Goal: Task Accomplishment & Management: Manage account settings

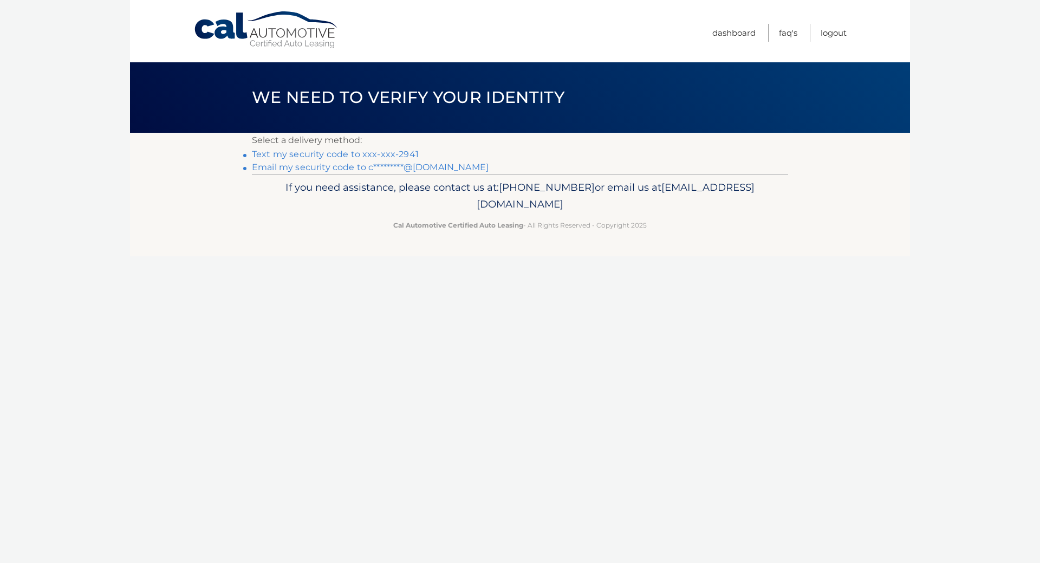
click at [334, 153] on link "Text my security code to xxx-xxx-2941" at bounding box center [335, 154] width 167 height 10
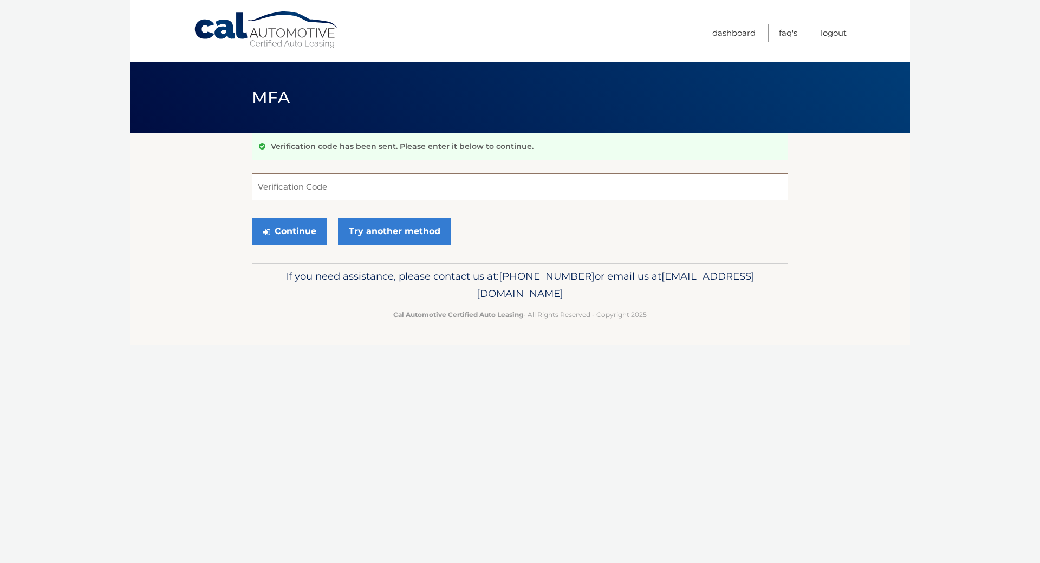
click at [372, 191] on input "Verification Code" at bounding box center [520, 186] width 536 height 27
type input "270538"
click at [252, 218] on button "Continue" at bounding box center [289, 231] width 75 height 27
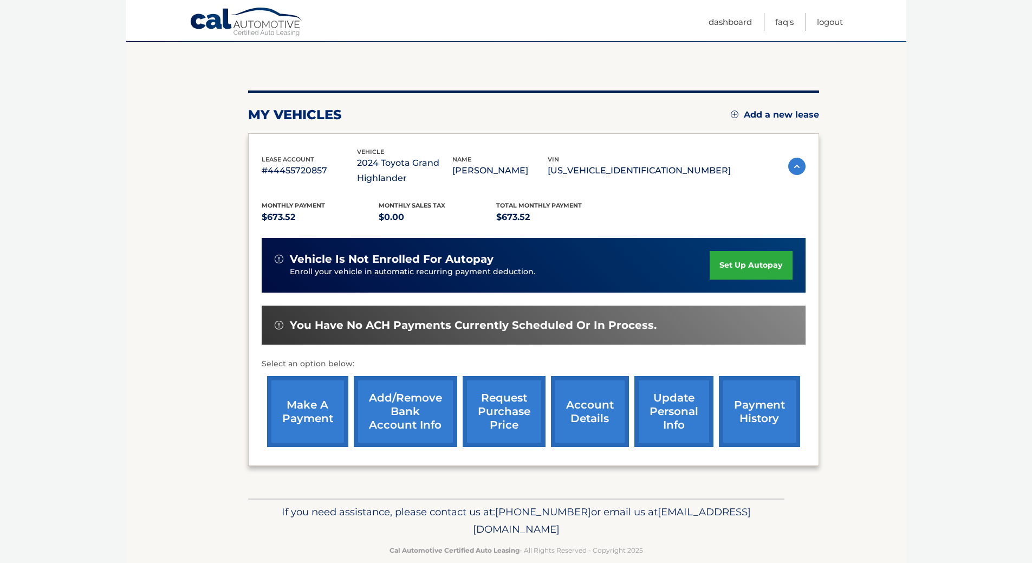
scroll to position [109, 0]
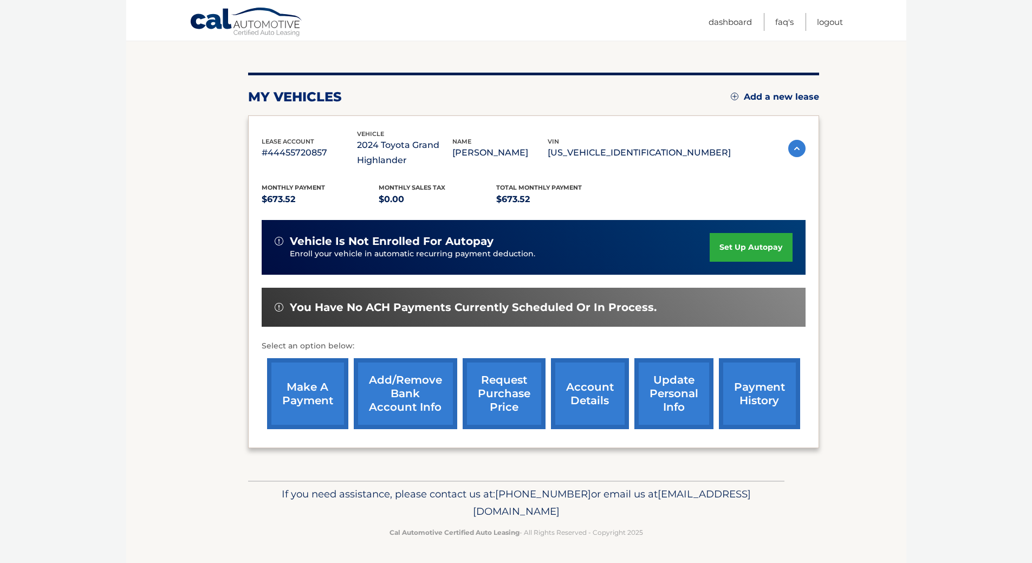
click at [518, 391] on link "request purchase price" at bounding box center [504, 393] width 83 height 71
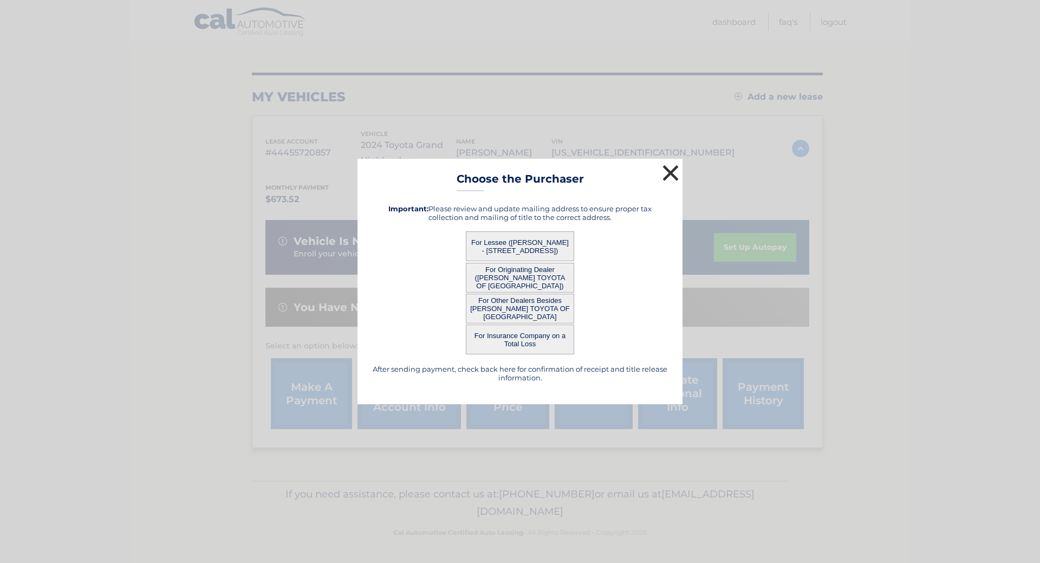
click at [666, 171] on button "×" at bounding box center [671, 173] width 22 height 22
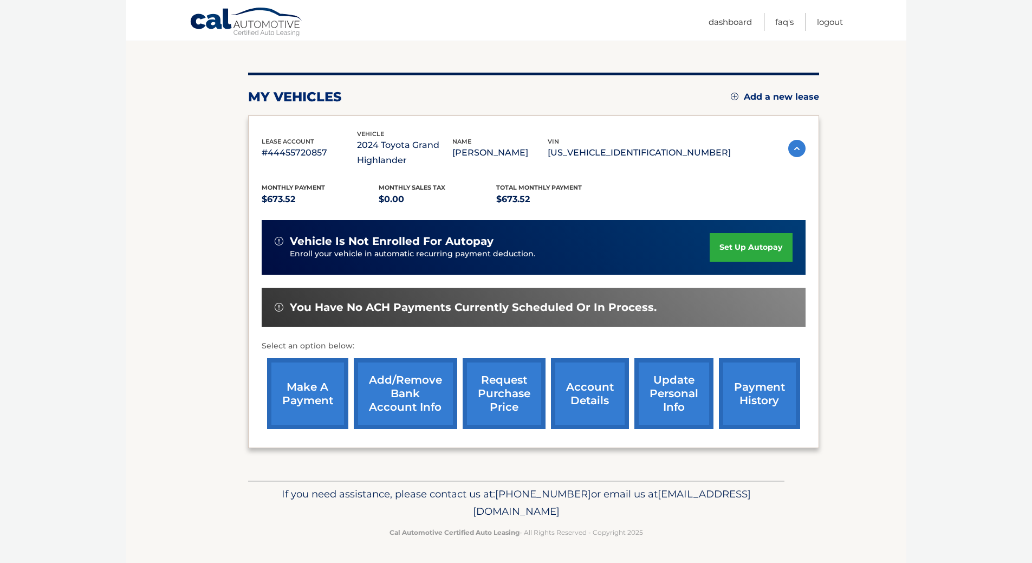
click at [583, 387] on link "account details" at bounding box center [590, 393] width 78 height 71
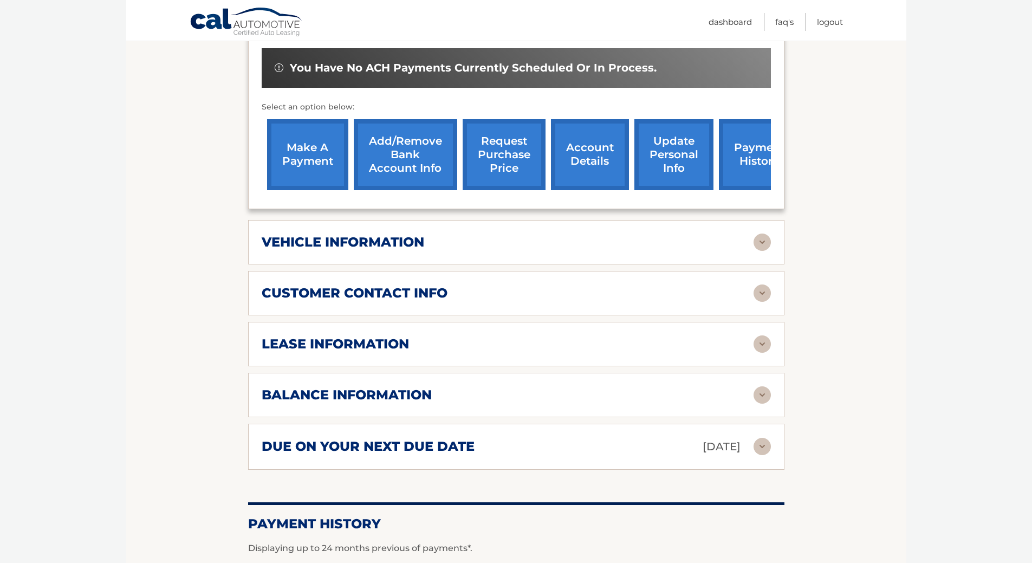
scroll to position [379, 0]
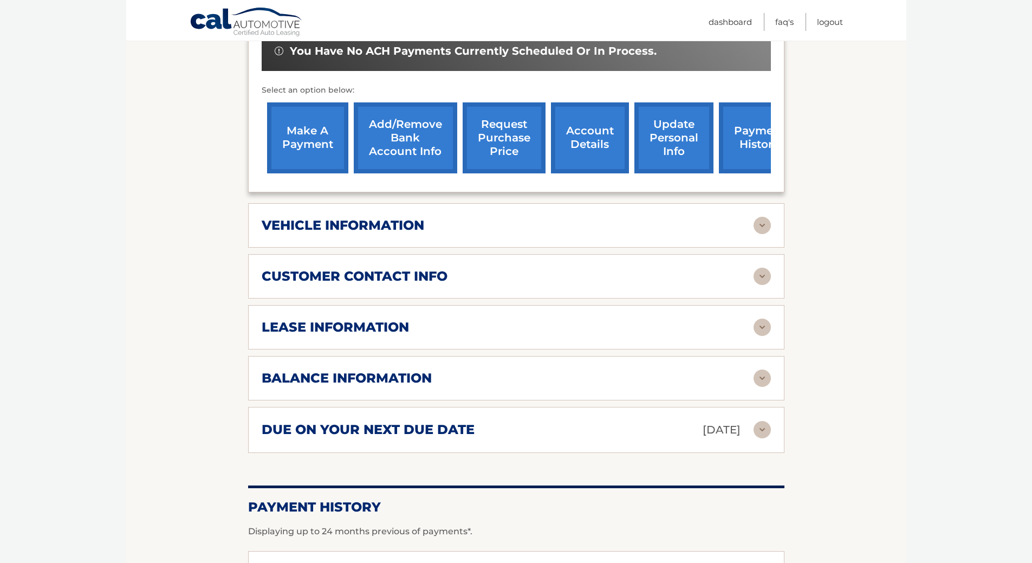
click at [762, 381] on img at bounding box center [762, 378] width 17 height 17
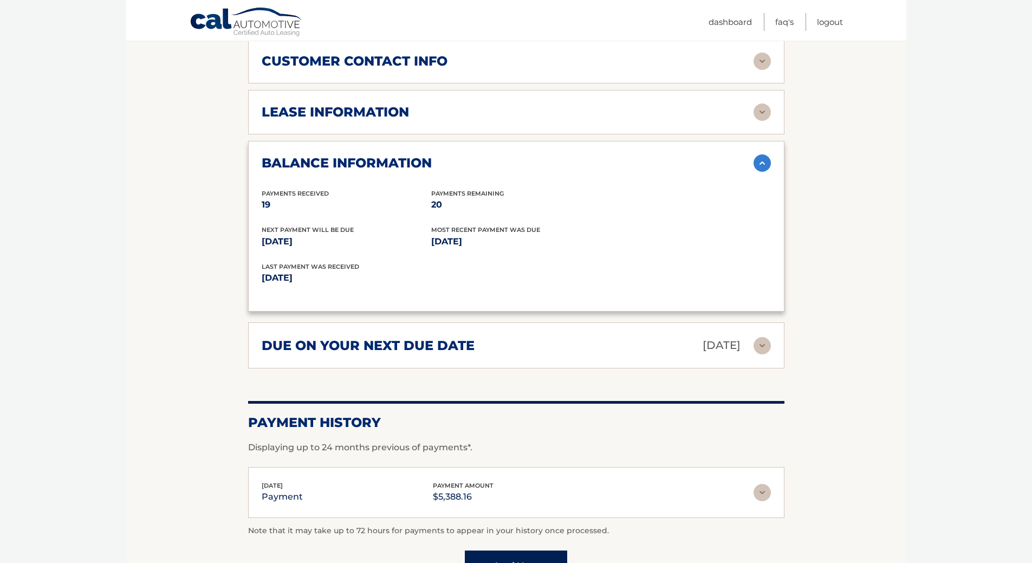
scroll to position [715, 0]
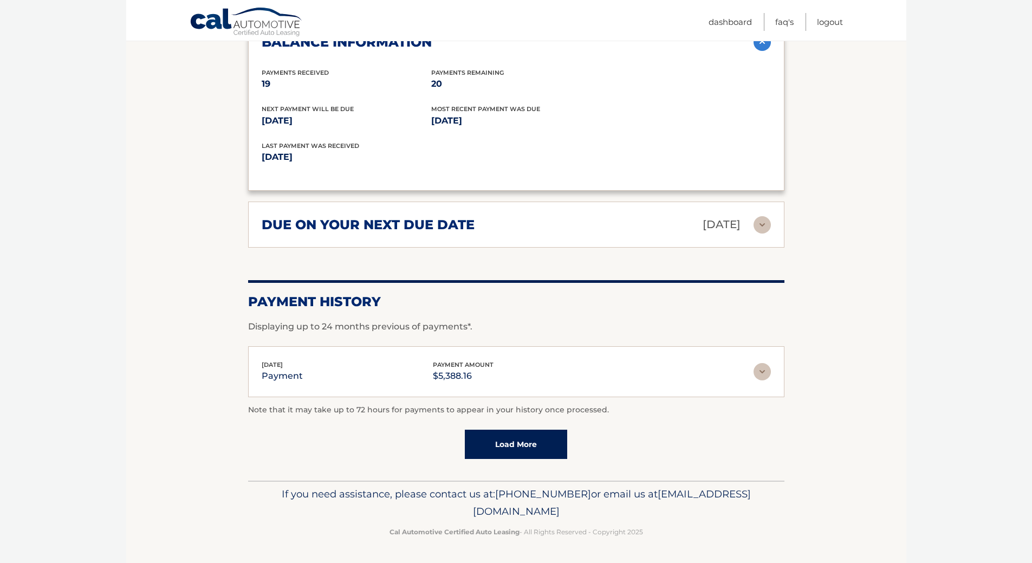
click at [760, 225] on img at bounding box center [762, 224] width 17 height 17
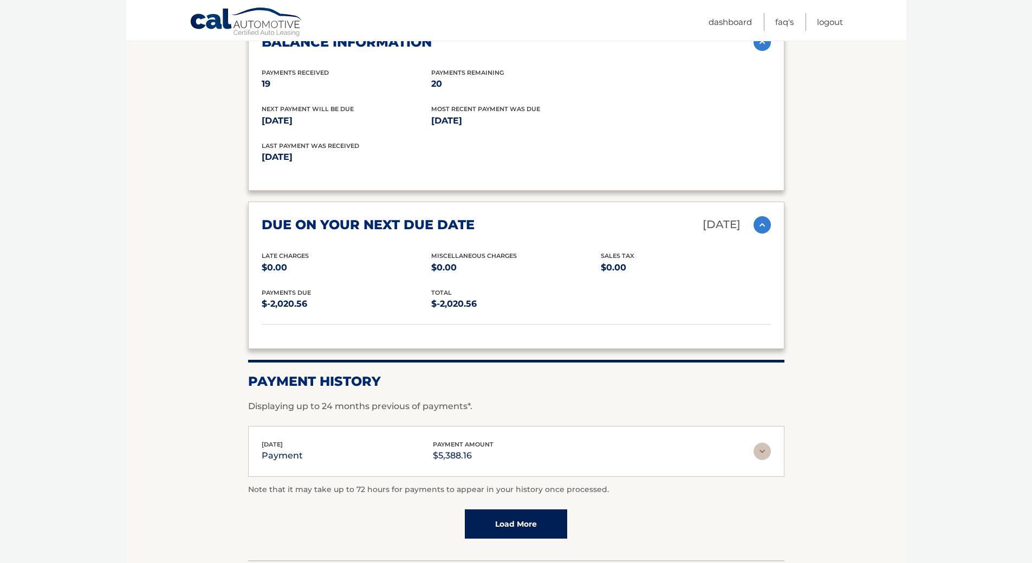
click at [762, 225] on img at bounding box center [762, 224] width 17 height 17
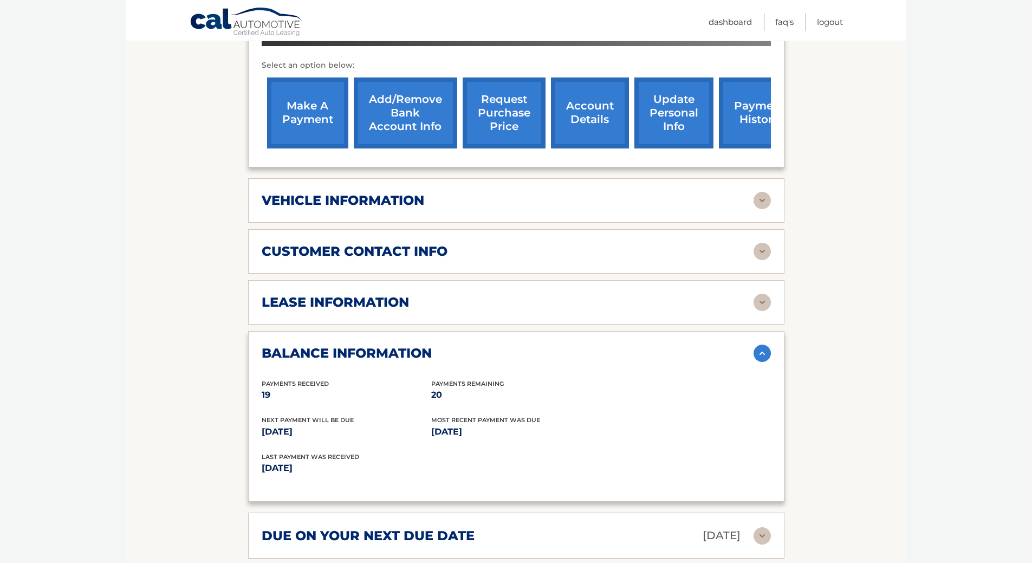
scroll to position [390, 0]
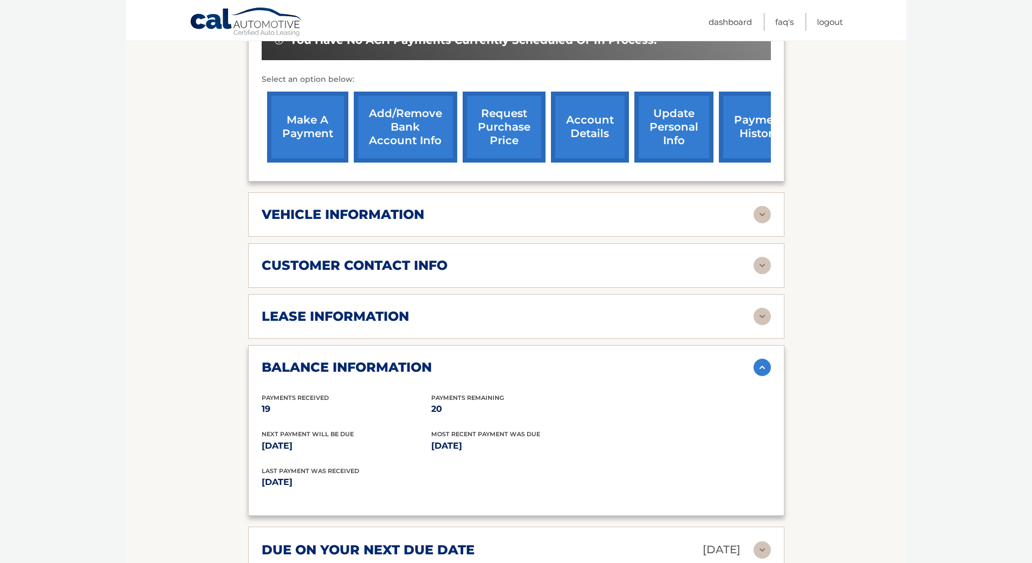
click at [766, 318] on img at bounding box center [762, 316] width 17 height 17
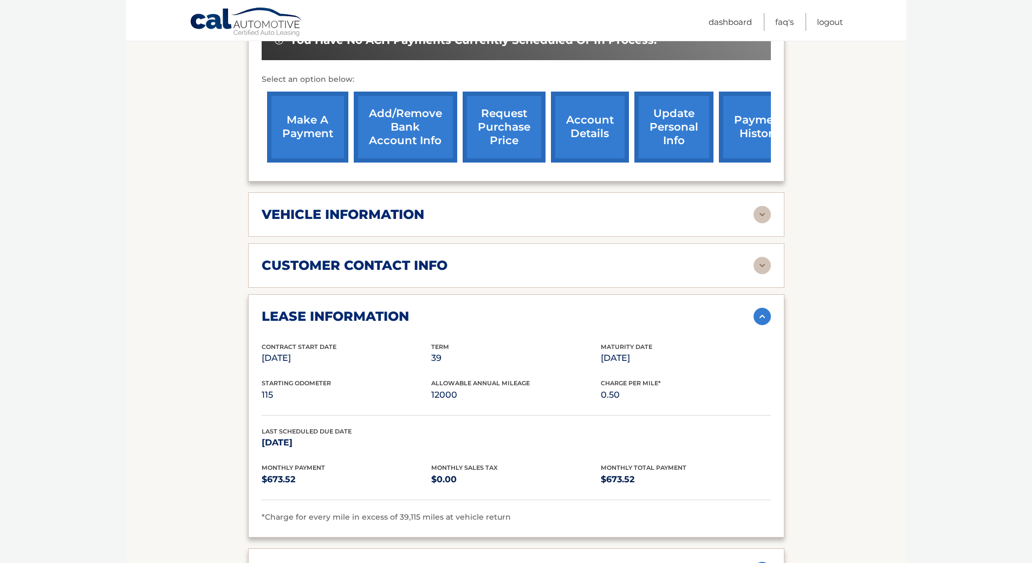
click at [766, 318] on img at bounding box center [762, 316] width 17 height 17
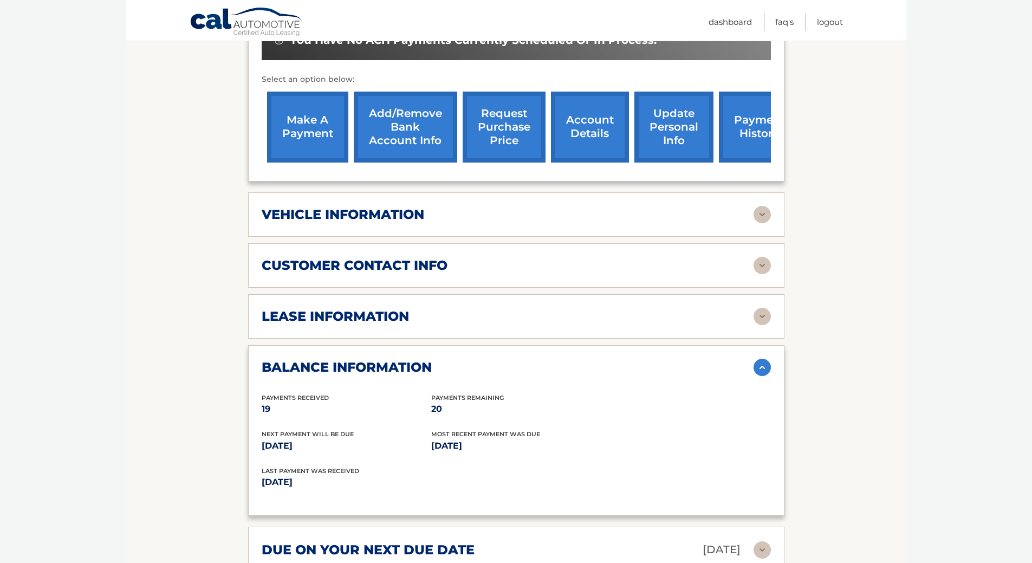
click at [506, 137] on link "request purchase price" at bounding box center [504, 127] width 83 height 71
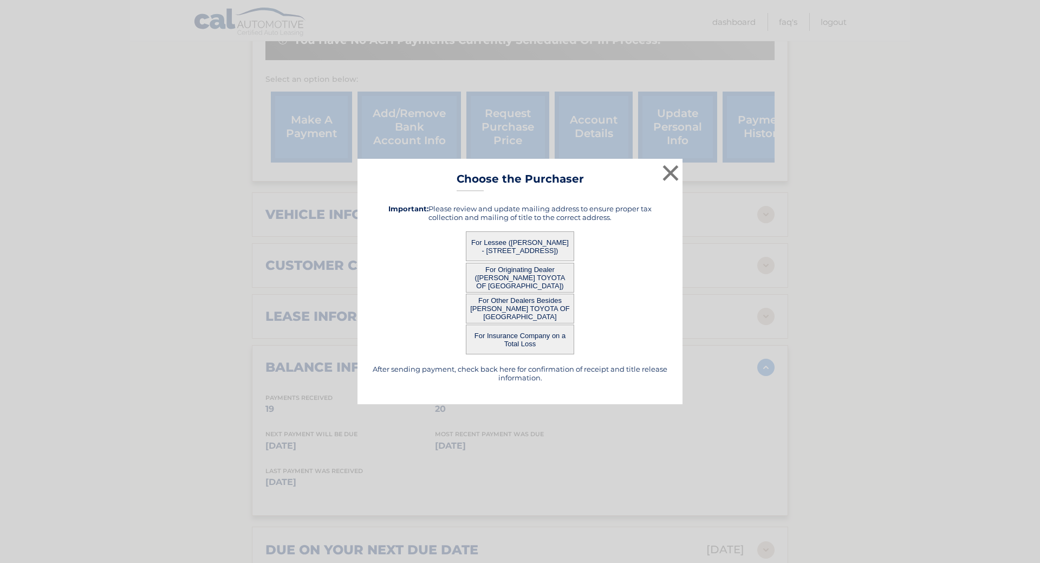
click at [516, 240] on button "For Lessee (DAVID CUSHMAN - 412 PINE GROVE AVE, , ROCHESTER, NY 14617)" at bounding box center [520, 246] width 108 height 30
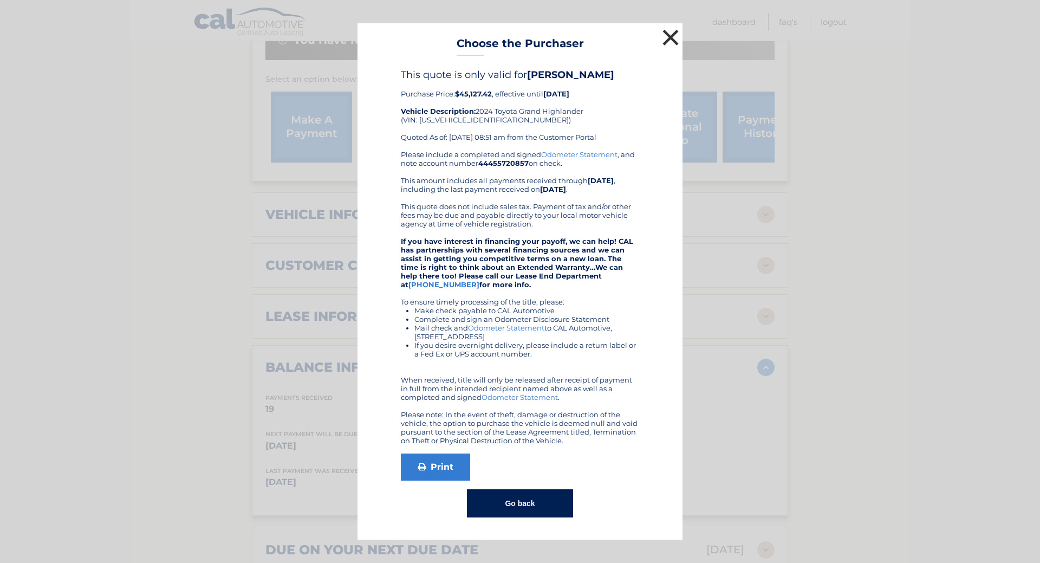
click at [669, 36] on button "×" at bounding box center [671, 38] width 22 height 22
